Goal: Task Accomplishment & Management: Manage account settings

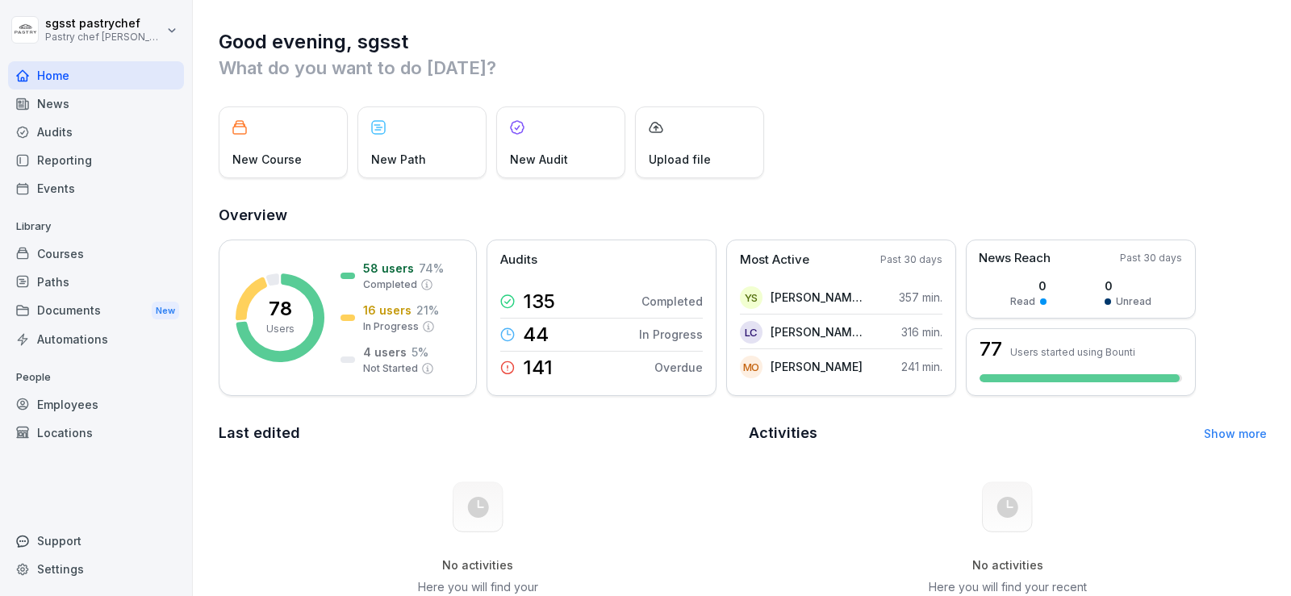
click at [102, 75] on div "Home" at bounding box center [96, 75] width 176 height 28
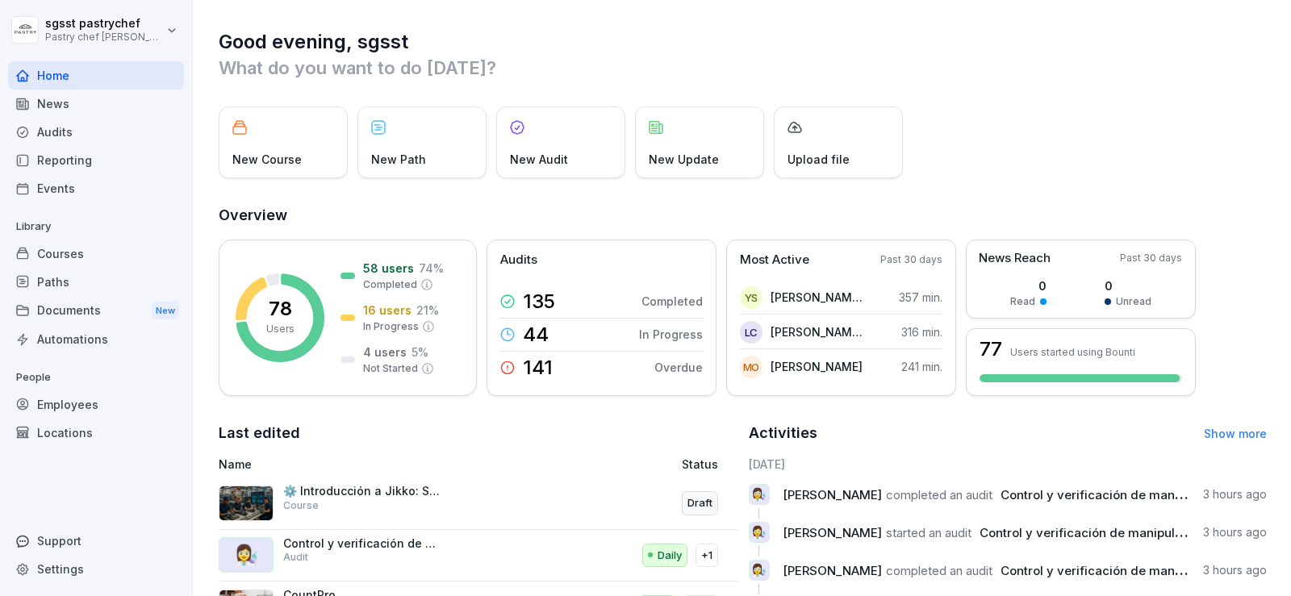
click at [55, 277] on div "Paths" at bounding box center [96, 282] width 176 height 28
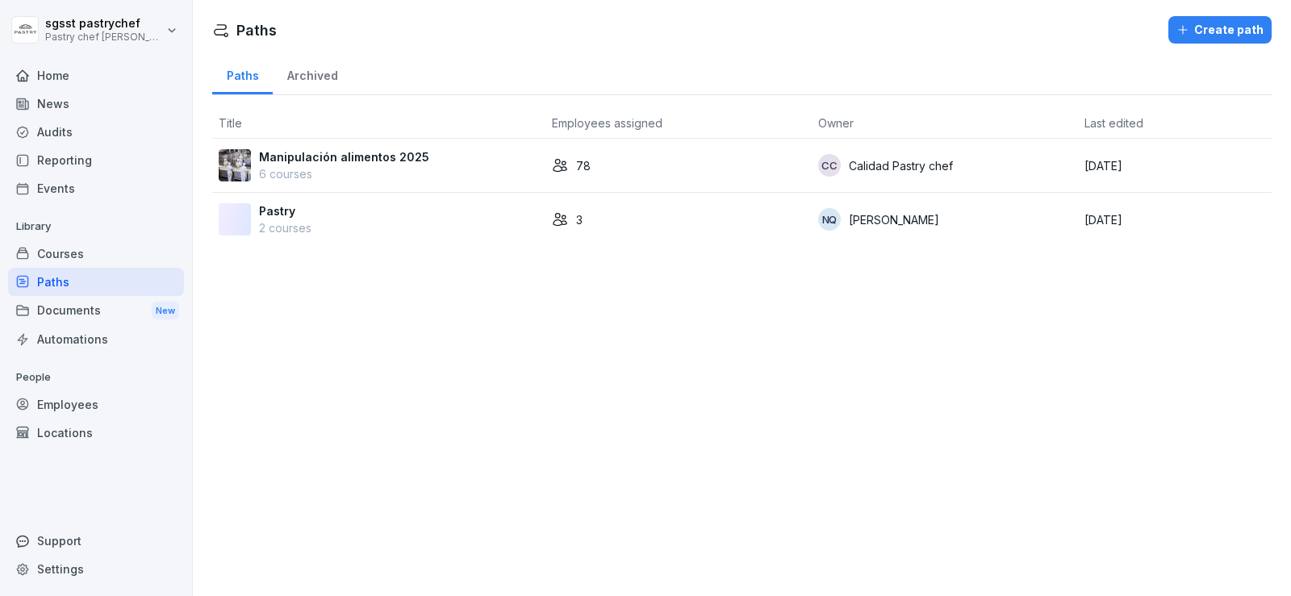
click at [294, 159] on p "Manipulación alimentos 2025" at bounding box center [344, 156] width 170 height 17
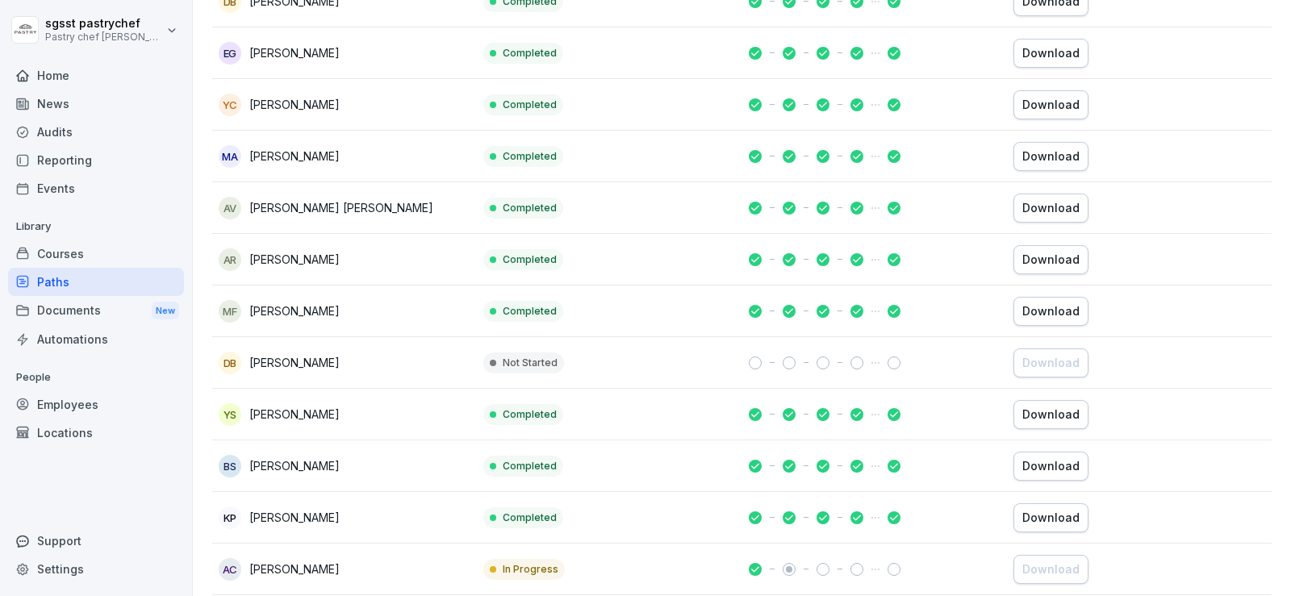
scroll to position [3731, 0]
